Goal: Find contact information: Find contact information

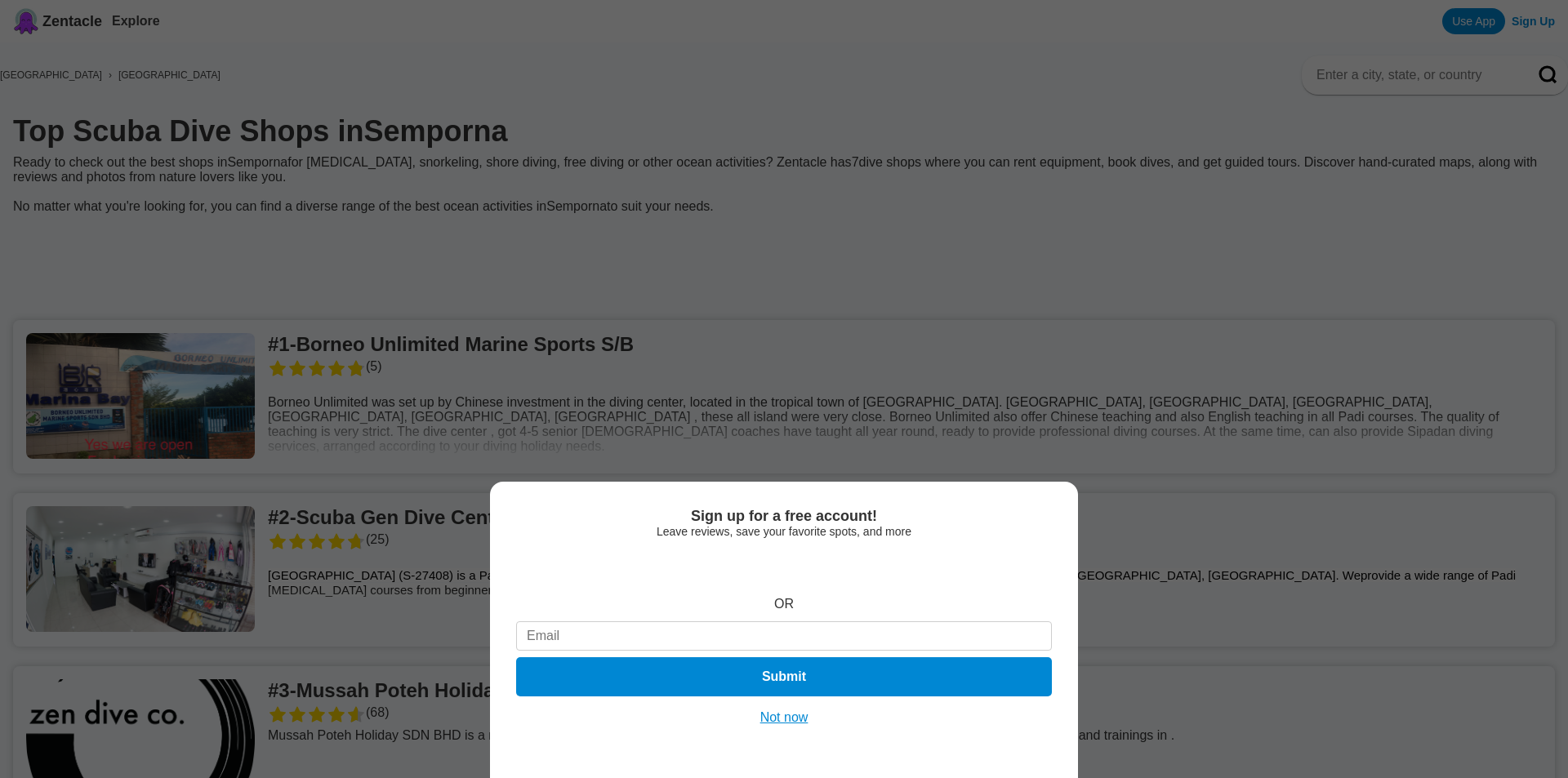
click at [798, 720] on button "Not now" at bounding box center [784, 717] width 58 height 16
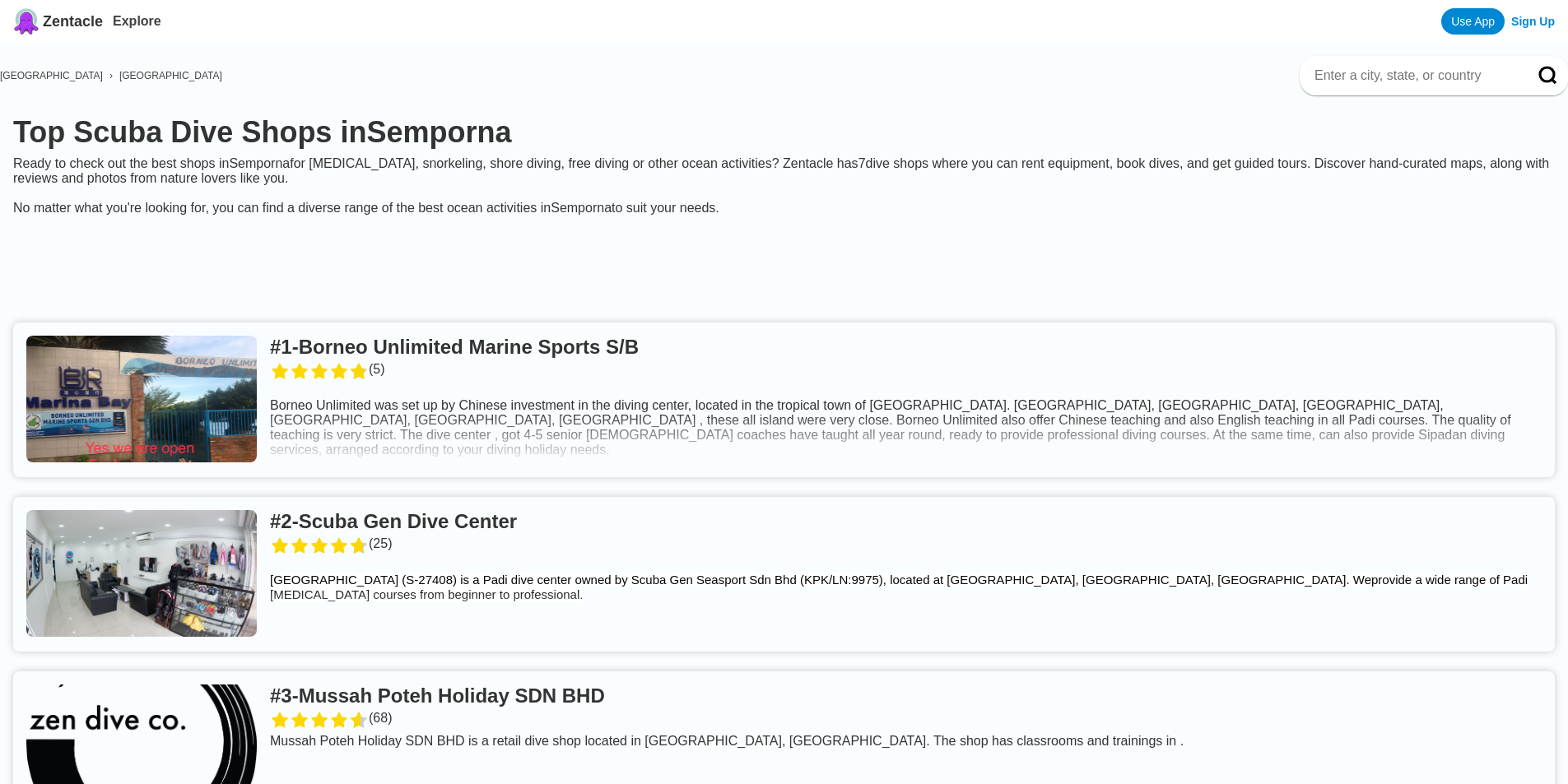
click at [482, 376] on link at bounding box center [784, 400] width 1541 height 155
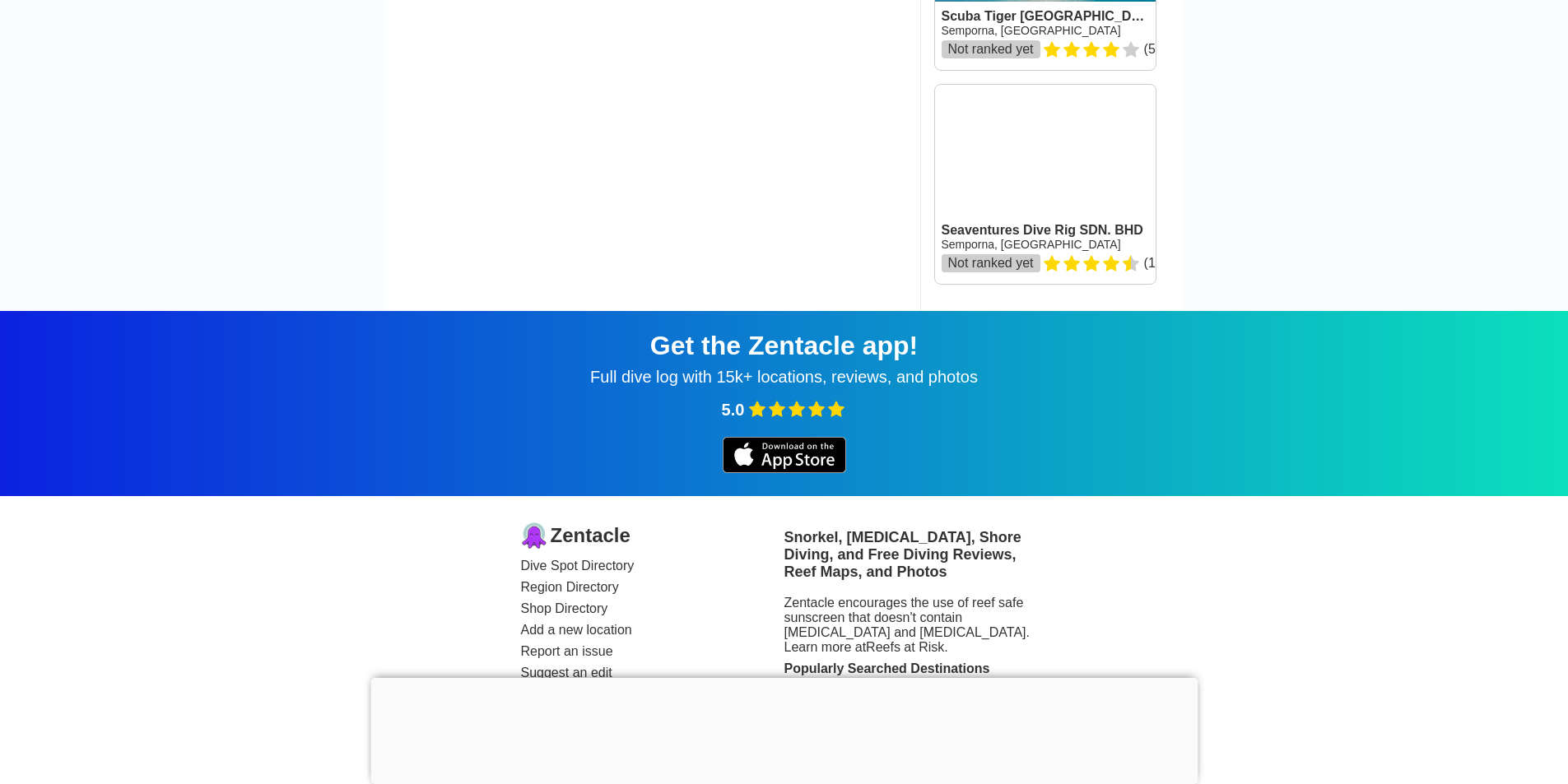
scroll to position [2045, 0]
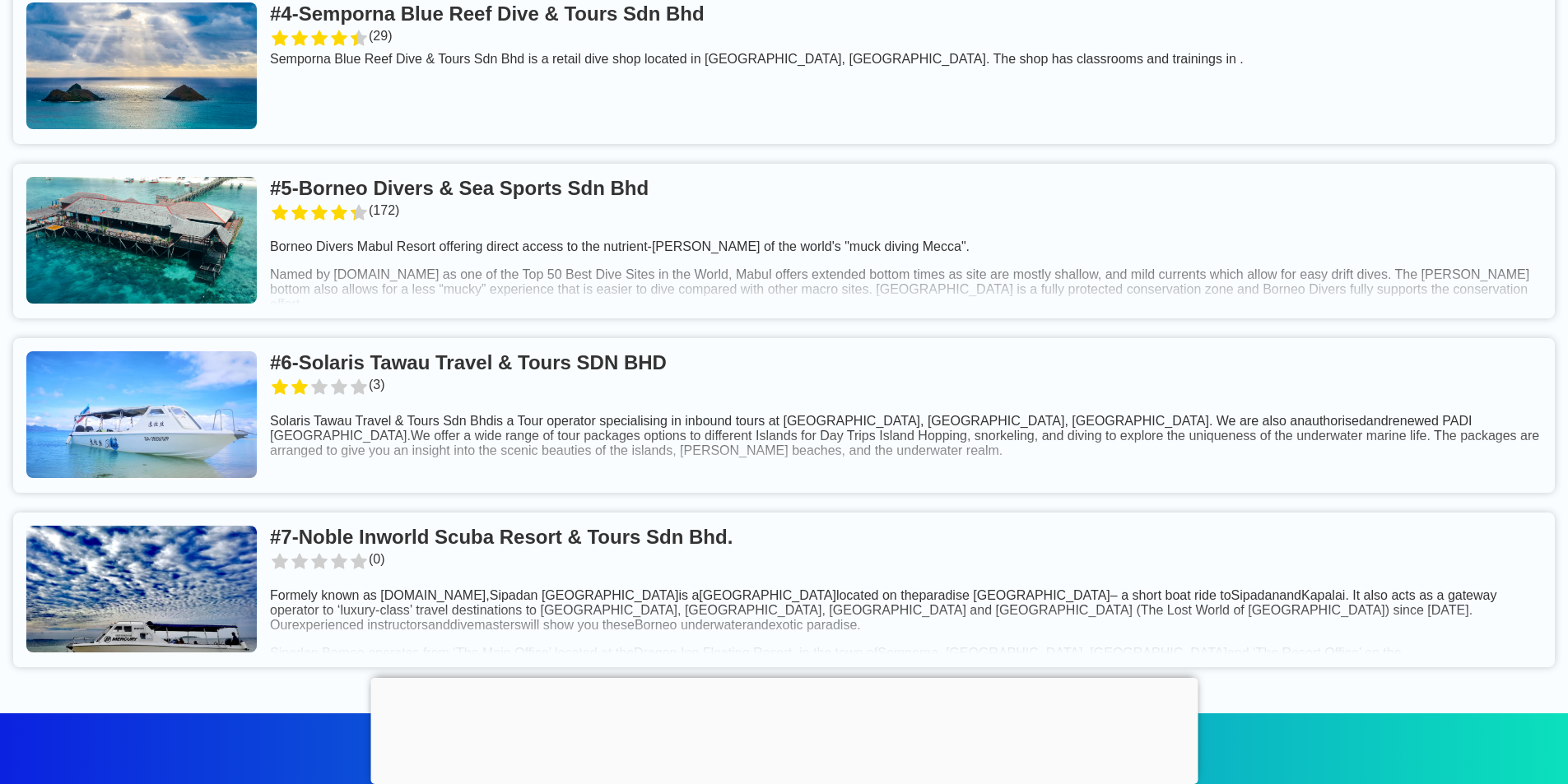
scroll to position [1070, 0]
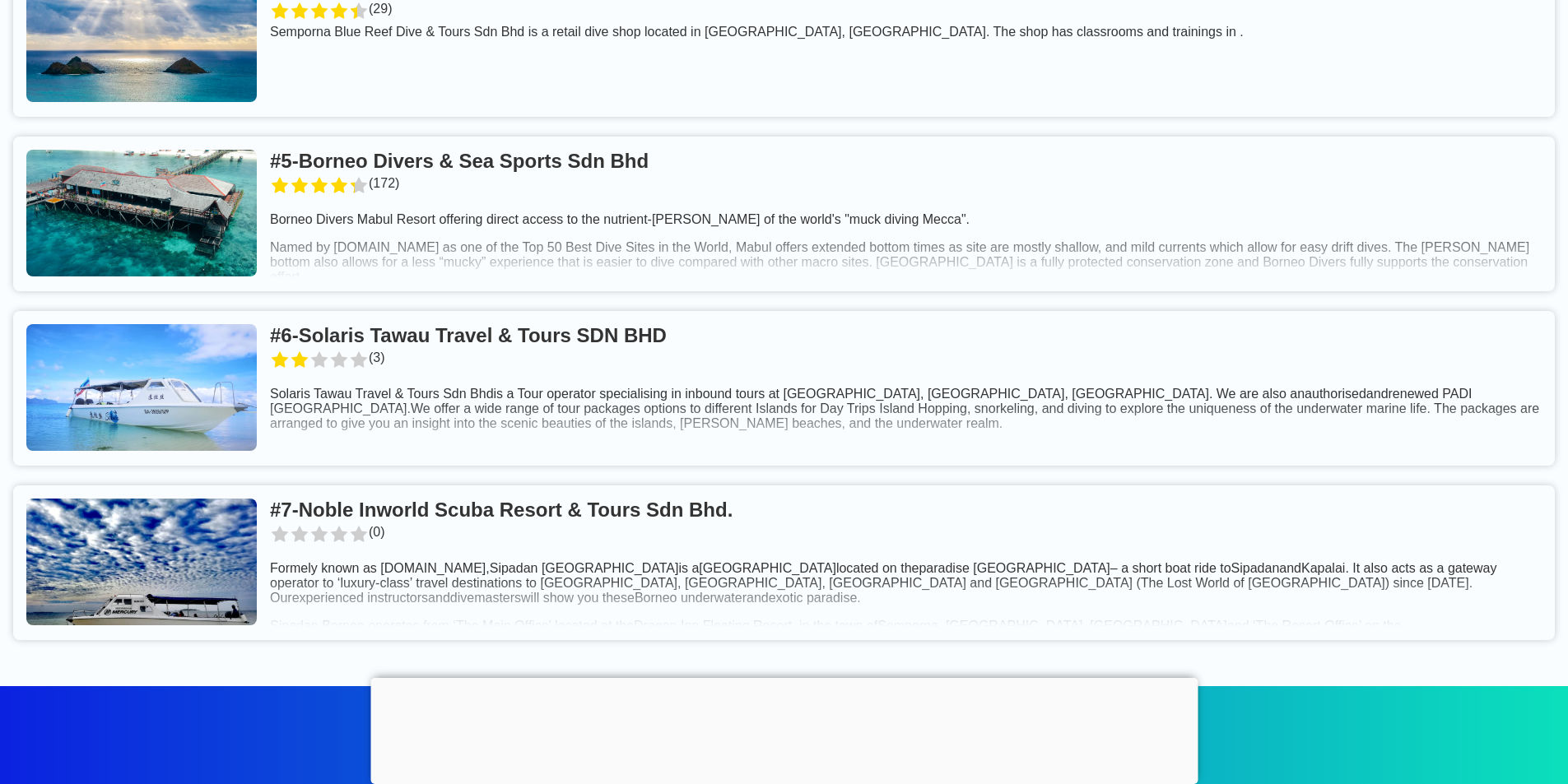
click at [675, 346] on link at bounding box center [784, 388] width 1541 height 155
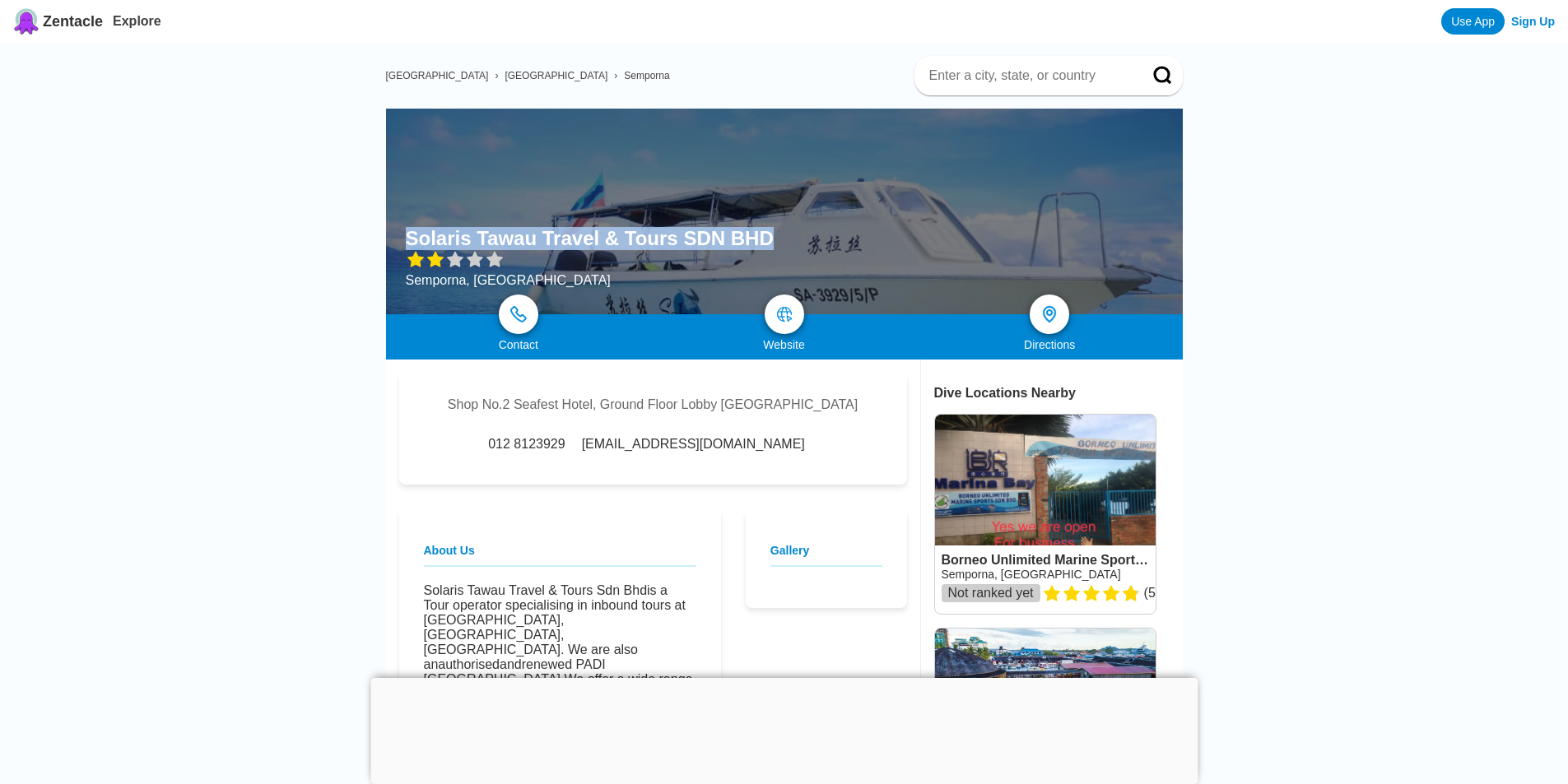
click at [761, 235] on div "Solaris Tawau Travel & Tours SDN BHD Semporna, [GEOGRAPHIC_DATA]" at bounding box center [784, 212] width 797 height 206
click at [613, 166] on div at bounding box center [784, 212] width 797 height 206
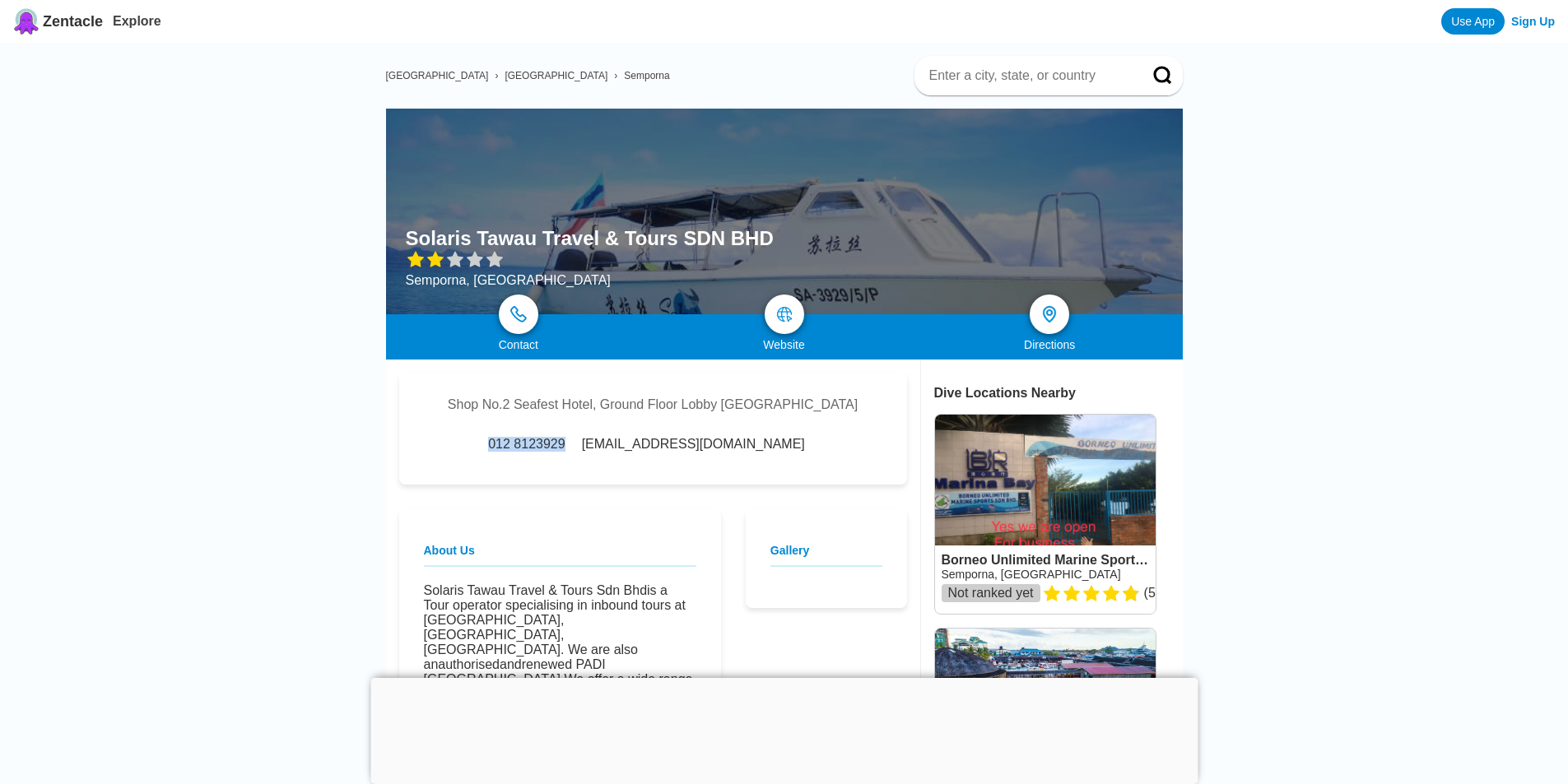
drag, startPoint x: 605, startPoint y: 470, endPoint x: 520, endPoint y: 466, distance: 85.1
click at [520, 466] on div "Shop No.2 Seafest Hotel, [GEOGRAPHIC_DATA] 012 8123929 [EMAIL_ADDRESS][DOMAIN_N…" at bounding box center [652, 429] width 508 height 112
copy span "012 8123929"
drag, startPoint x: 1496, startPoint y: 479, endPoint x: 1446, endPoint y: 486, distance: 50.5
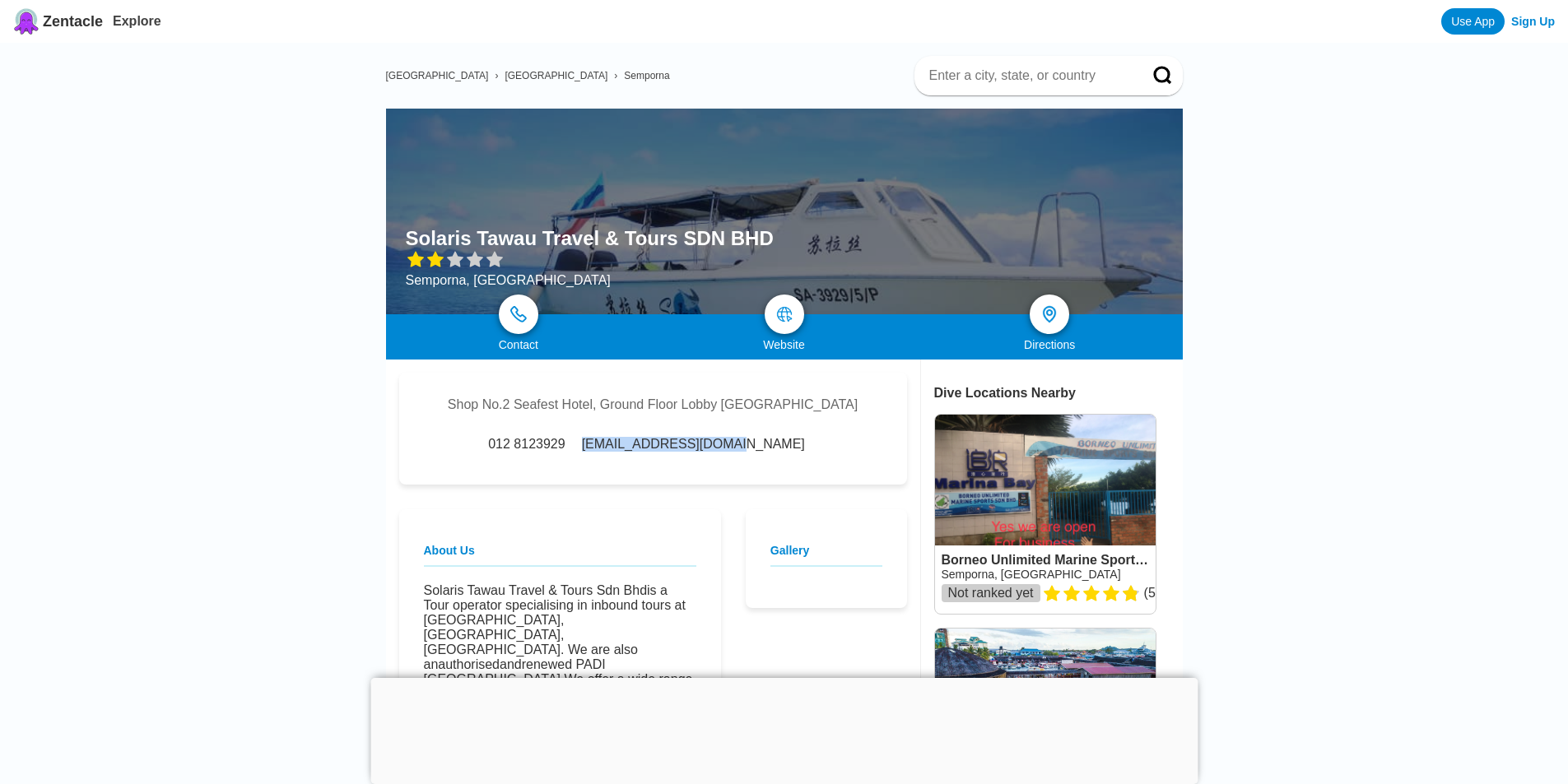
drag, startPoint x: 761, startPoint y: 465, endPoint x: 619, endPoint y: 470, distance: 142.1
click at [619, 452] on div "012 8123929 [EMAIL_ADDRESS][DOMAIN_NAME]" at bounding box center [652, 444] width 337 height 14
copy span "[EMAIL_ADDRESS][DOMAIN_NAME]"
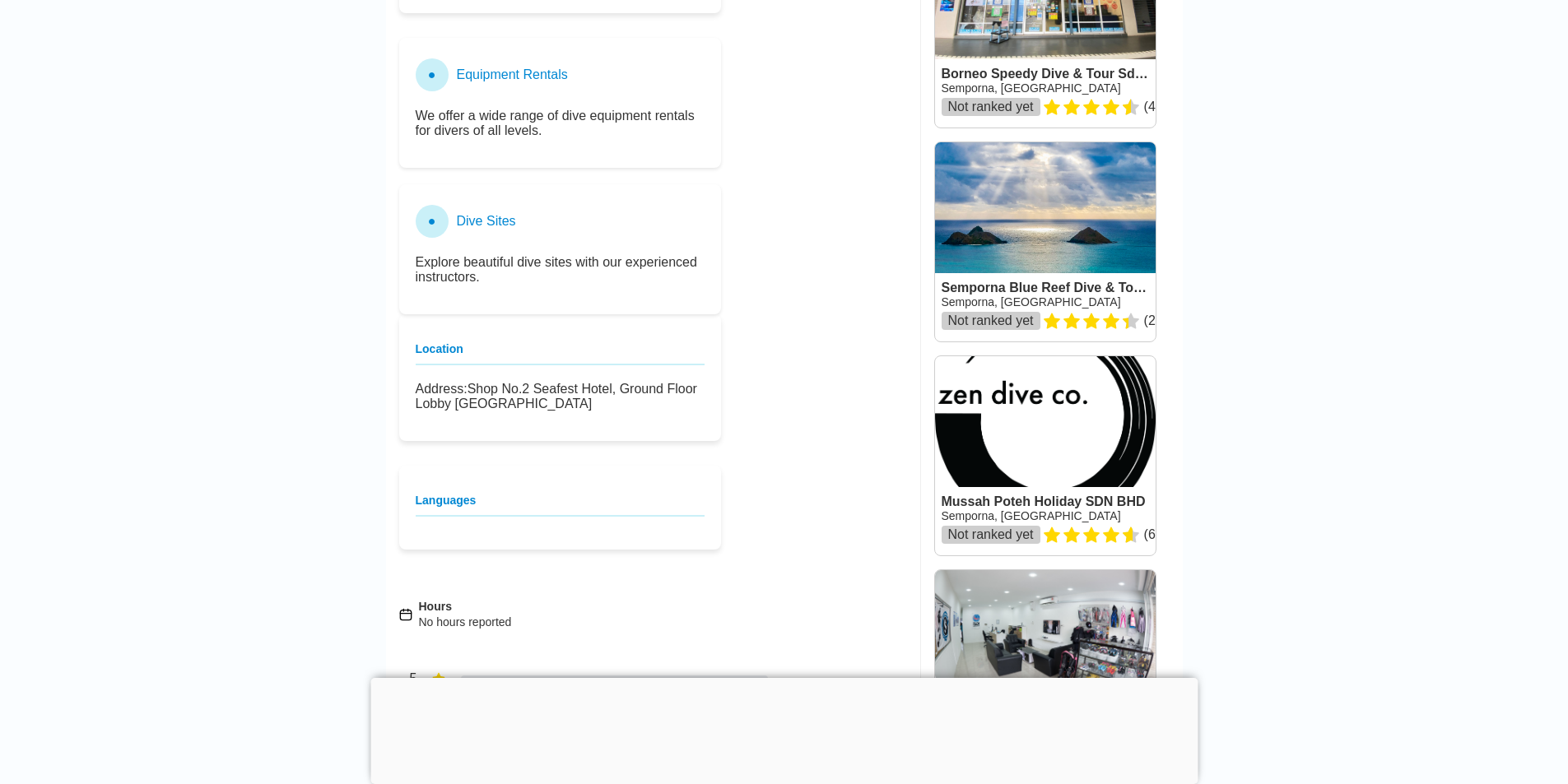
scroll to position [1398, 0]
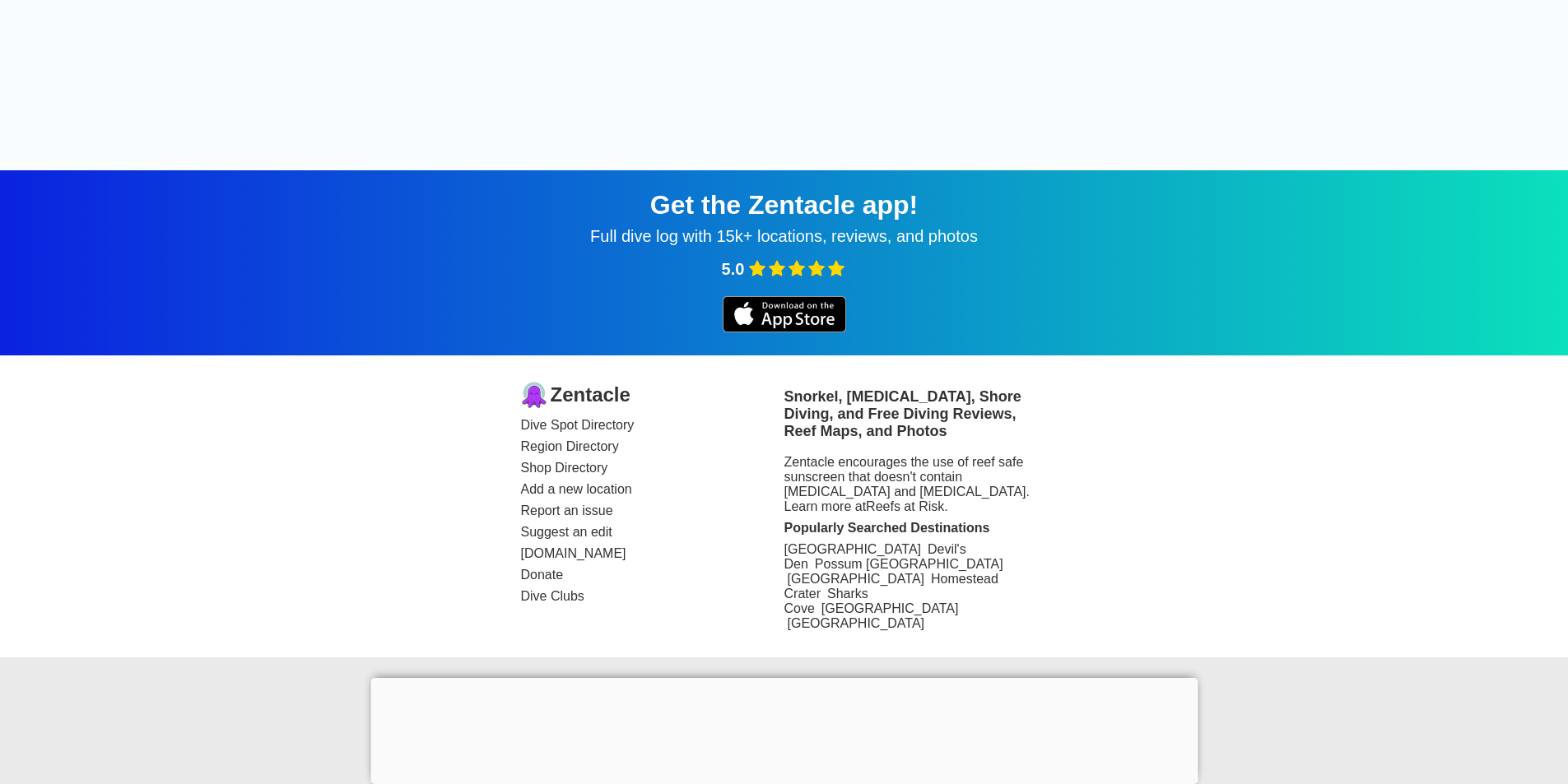
scroll to position [1749, 0]
